Goal: Transaction & Acquisition: Purchase product/service

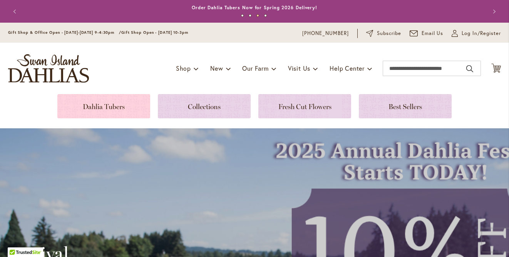
click at [133, 105] on link at bounding box center [103, 106] width 93 height 24
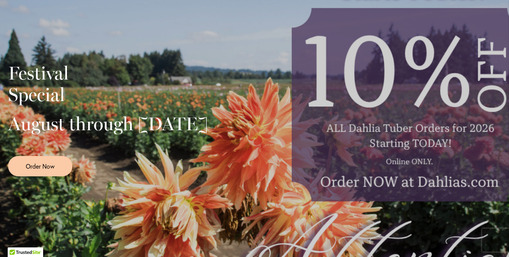
scroll to position [236, 0]
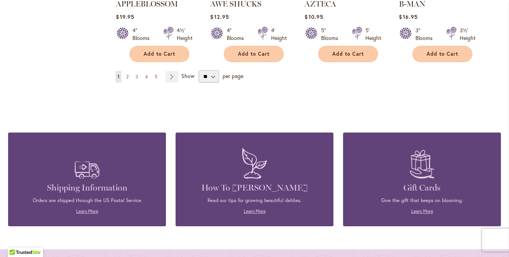
scroll to position [806, 0]
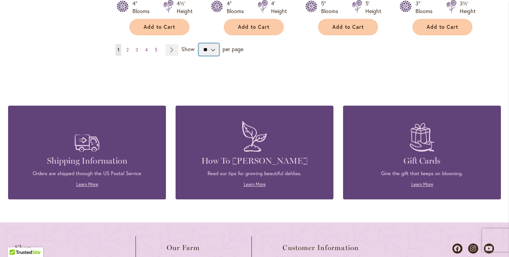
click at [202, 43] on select "** ** ** **" at bounding box center [209, 49] width 20 height 12
select select "**"
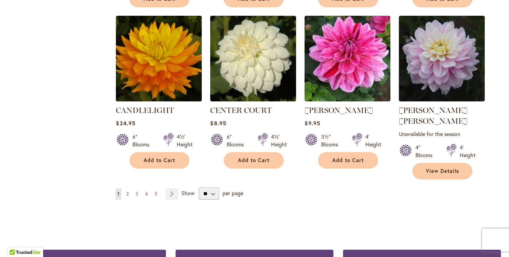
scroll to position [2635, 0]
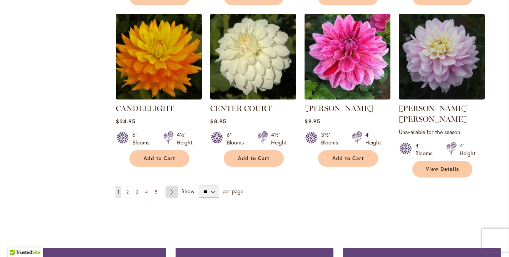
click at [173, 187] on link "Page Next" at bounding box center [171, 193] width 13 height 12
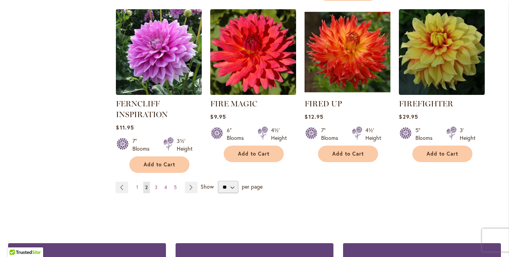
scroll to position [2743, 0]
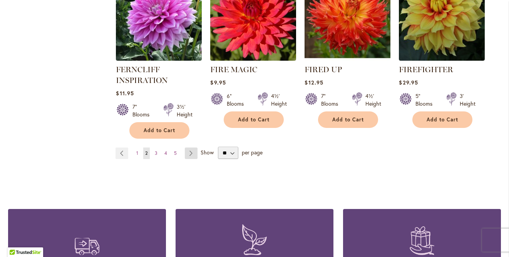
click at [194, 148] on link "Page Next" at bounding box center [191, 154] width 13 height 12
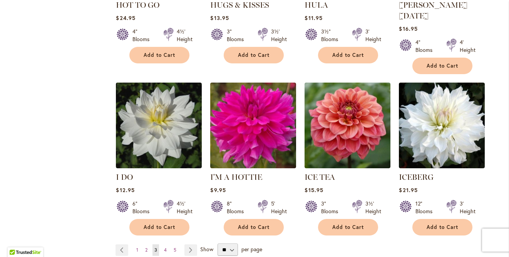
scroll to position [2639, 0]
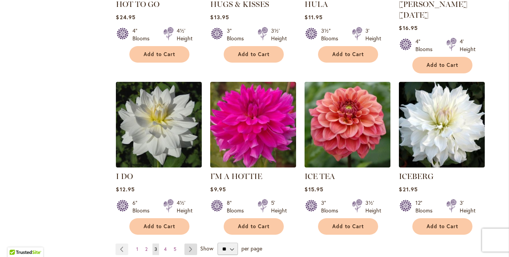
click at [189, 244] on link "Page Next" at bounding box center [190, 250] width 13 height 12
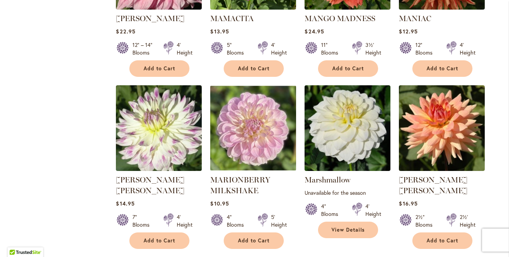
scroll to position [2684, 0]
